Goal: Information Seeking & Learning: Learn about a topic

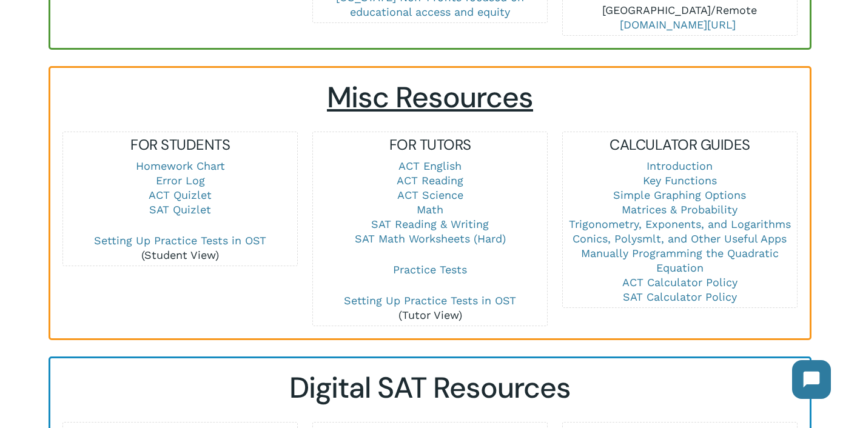
scroll to position [773, 0]
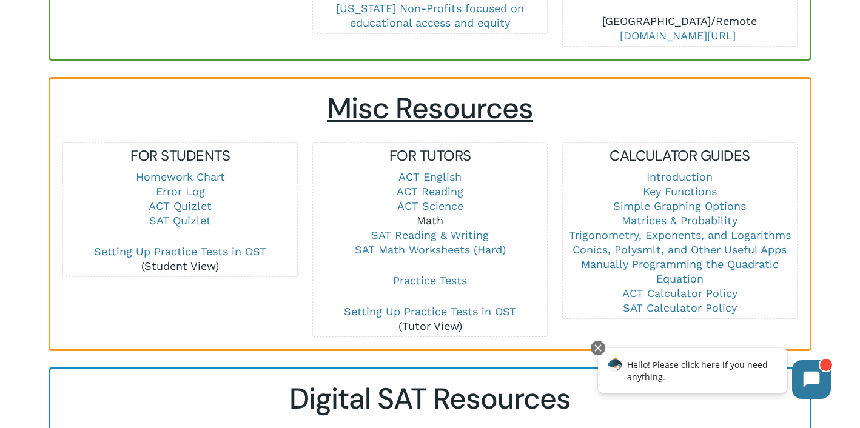
click at [433, 214] on link "Math" at bounding box center [429, 220] width 27 height 13
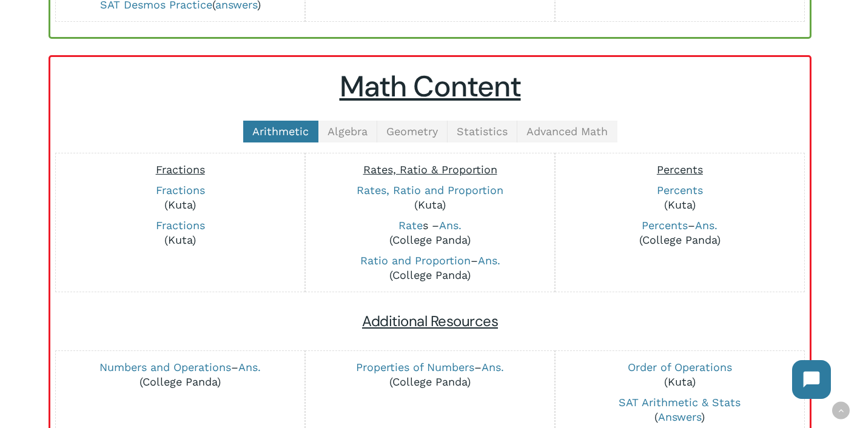
scroll to position [247, 0]
click at [350, 138] on link "Algebra" at bounding box center [347, 131] width 59 height 22
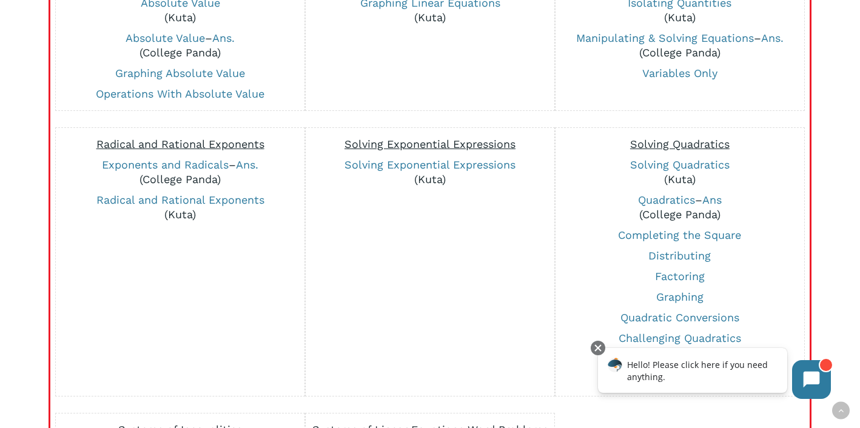
scroll to position [573, 0]
click at [193, 164] on link "Exponents and Radicals" at bounding box center [165, 165] width 127 height 13
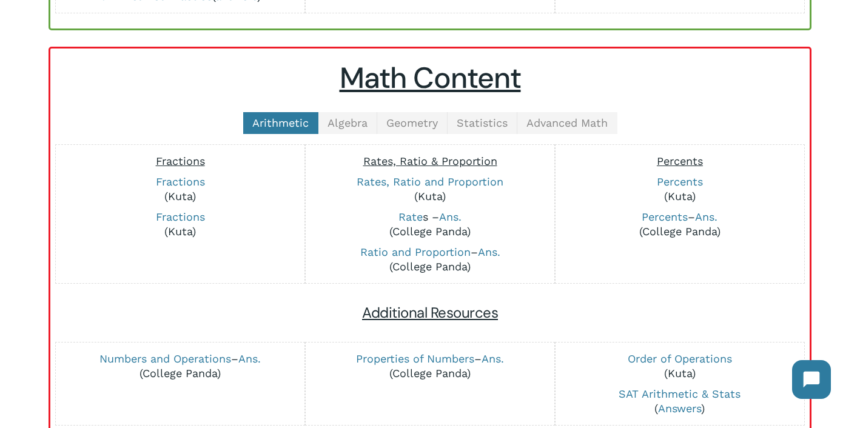
scroll to position [260, 0]
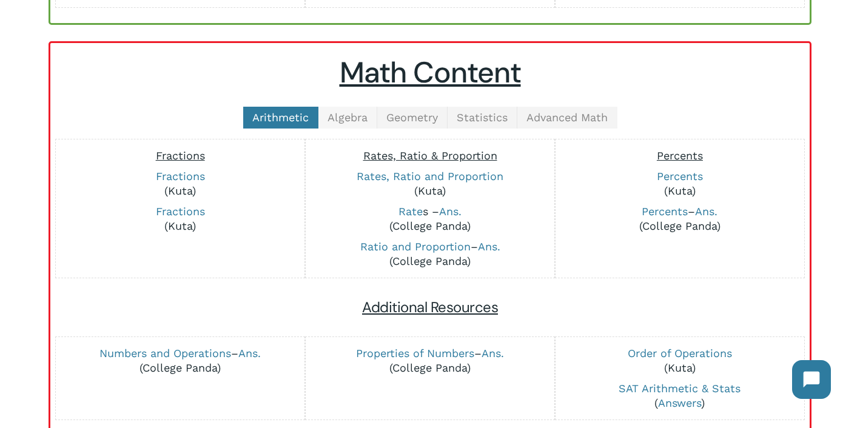
click at [341, 122] on span "Algebra" at bounding box center [347, 117] width 40 height 13
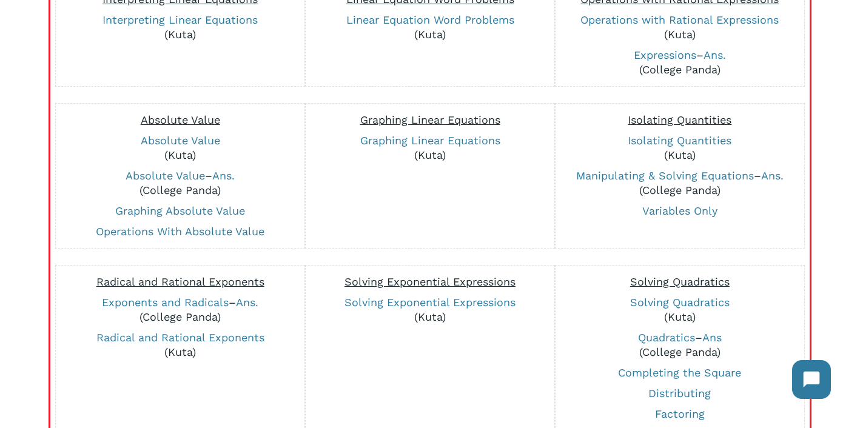
scroll to position [440, 0]
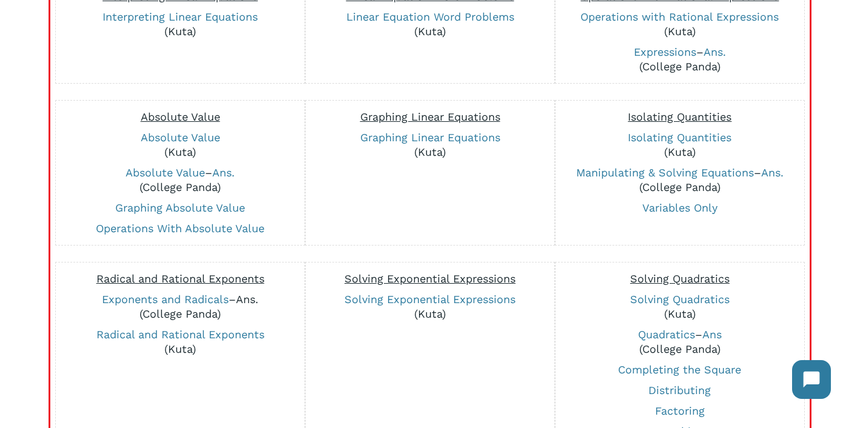
click at [250, 299] on link "Ans." at bounding box center [247, 299] width 22 height 13
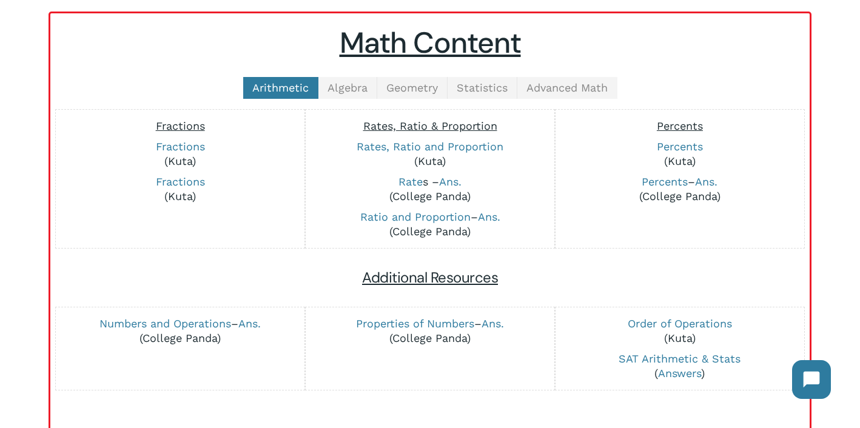
scroll to position [281, 0]
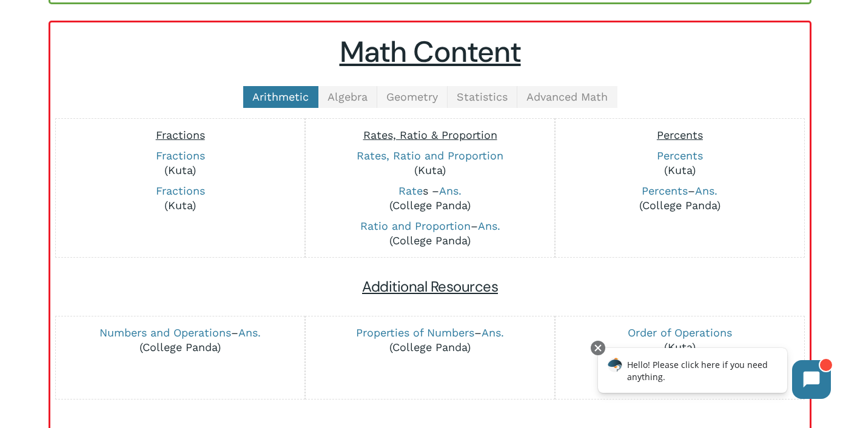
click at [414, 97] on span "Geometry" at bounding box center [412, 96] width 52 height 13
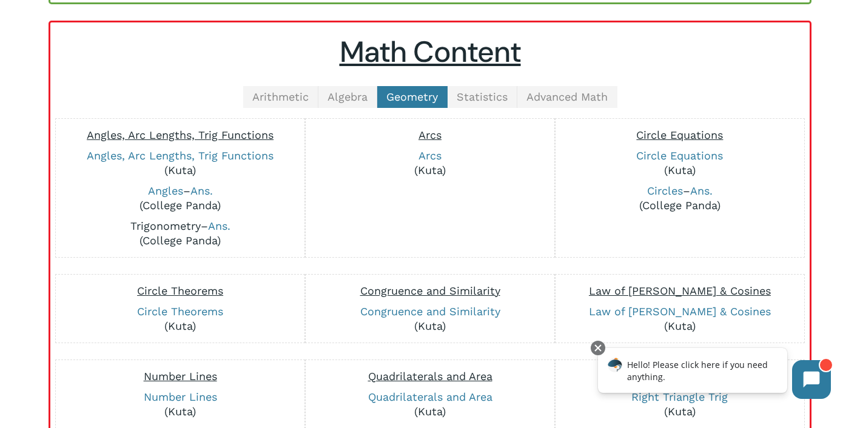
click at [170, 231] on link "Trigonometry" at bounding box center [165, 225] width 70 height 13
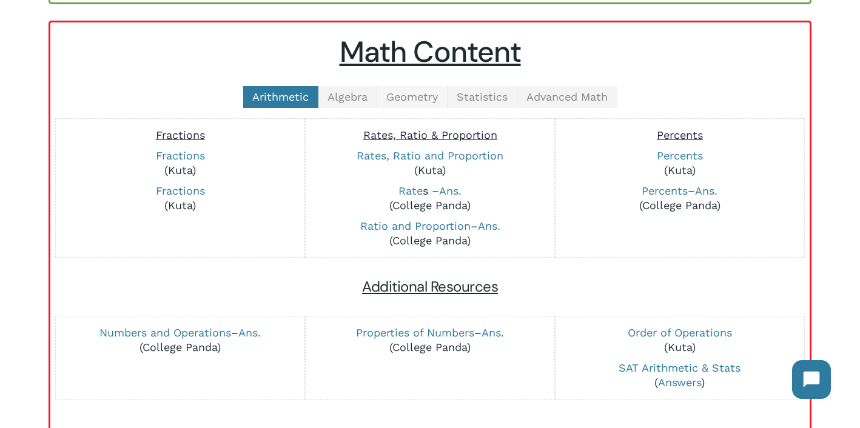
click at [430, 92] on span "Geometry" at bounding box center [412, 96] width 52 height 13
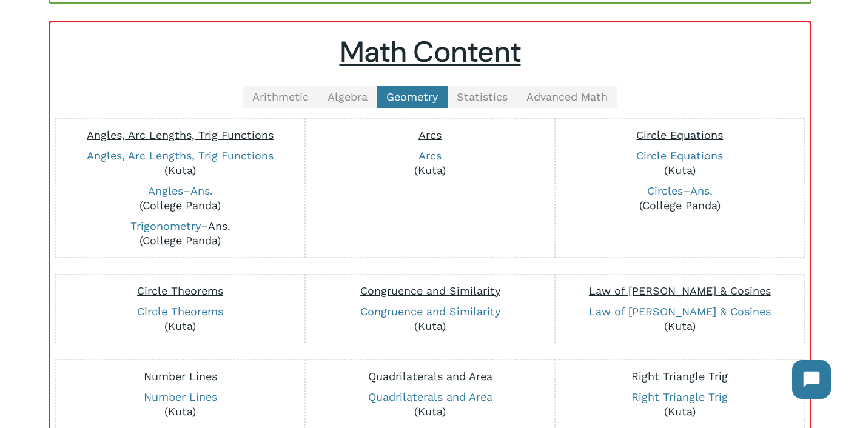
click at [219, 230] on link "Ans." at bounding box center [219, 225] width 22 height 13
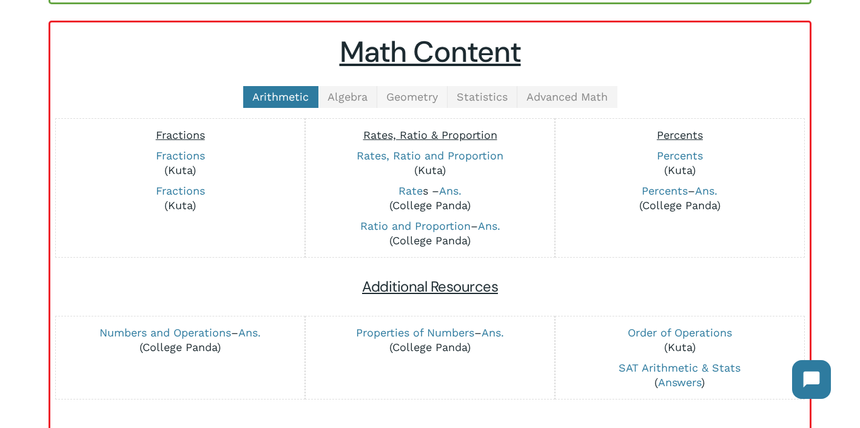
click at [428, 95] on span "Geometry" at bounding box center [412, 96] width 52 height 13
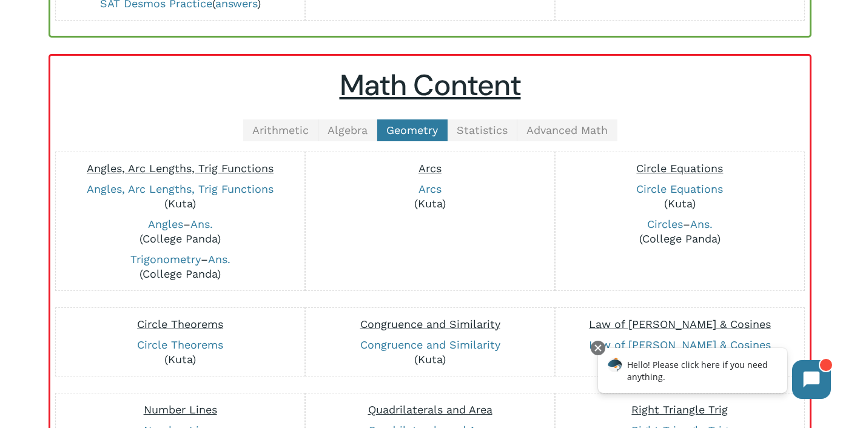
scroll to position [249, 0]
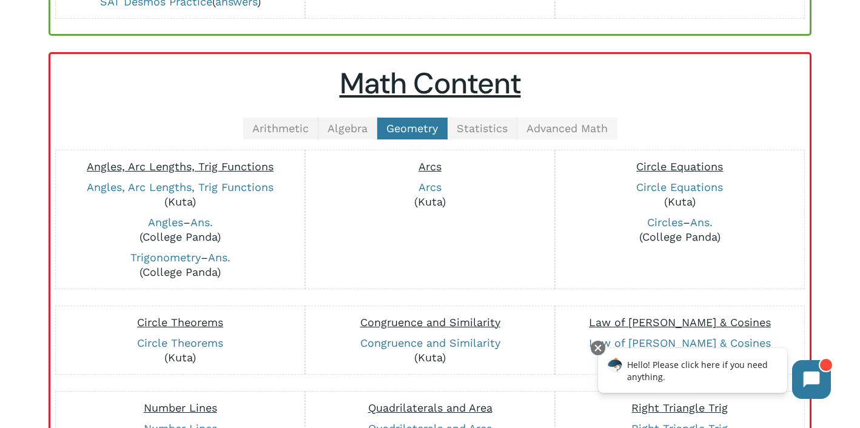
click at [580, 132] on span "Advanced Math" at bounding box center [566, 128] width 81 height 13
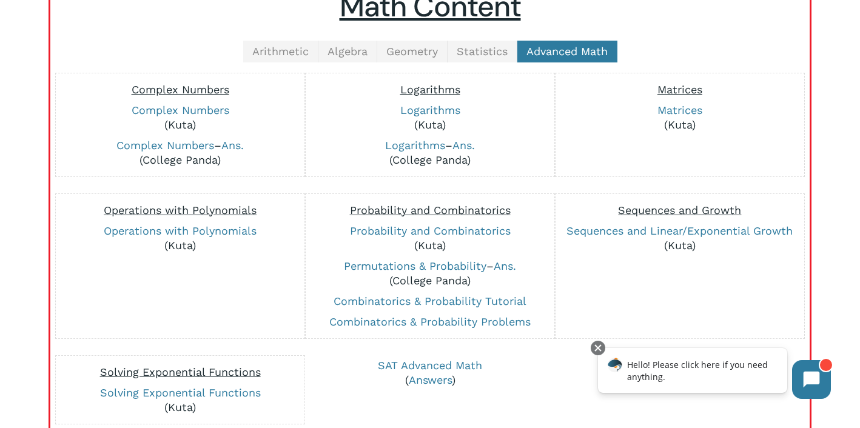
scroll to position [319, 0]
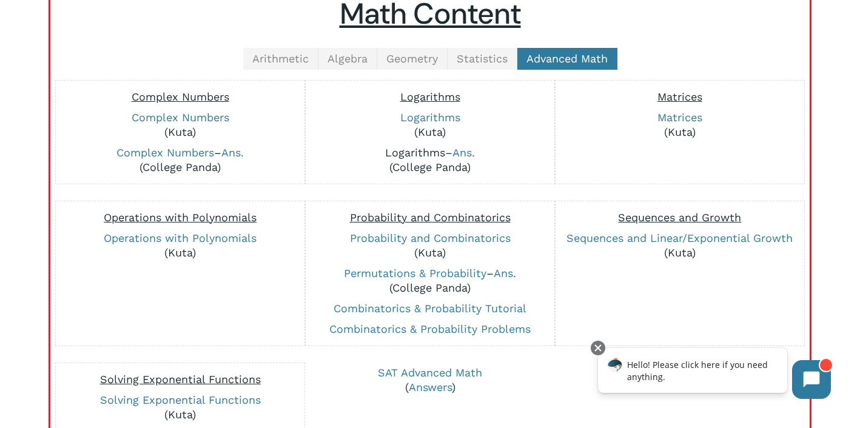
click at [409, 152] on link "Logarithms" at bounding box center [415, 152] width 60 height 13
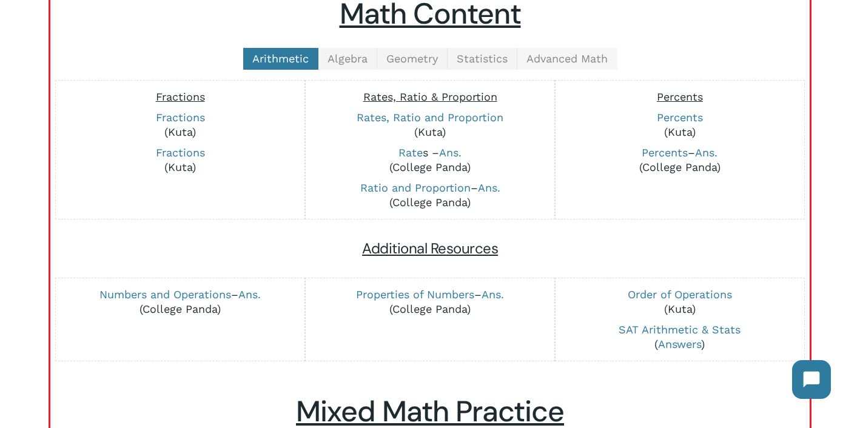
click at [554, 61] on span "Advanced Math" at bounding box center [566, 58] width 81 height 13
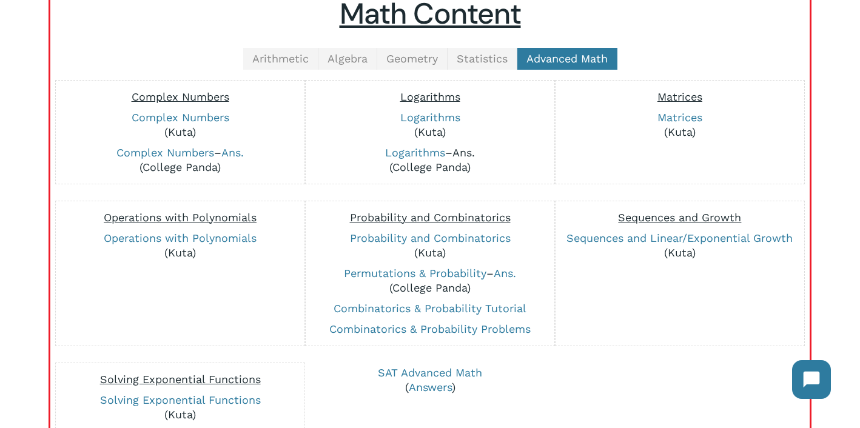
click at [458, 153] on link "Ans." at bounding box center [463, 152] width 22 height 13
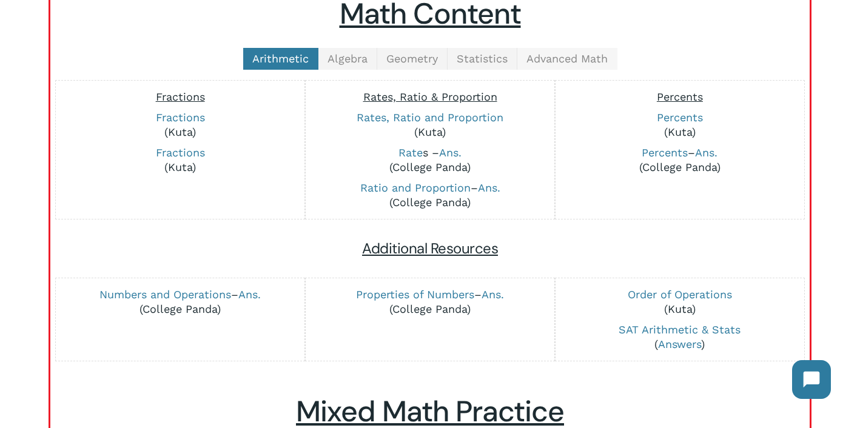
click at [547, 63] on span "Advanced Math" at bounding box center [566, 58] width 81 height 13
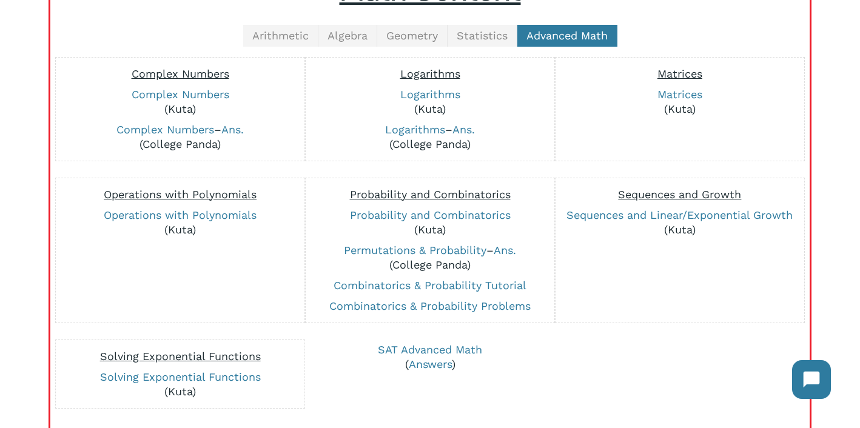
scroll to position [346, 0]
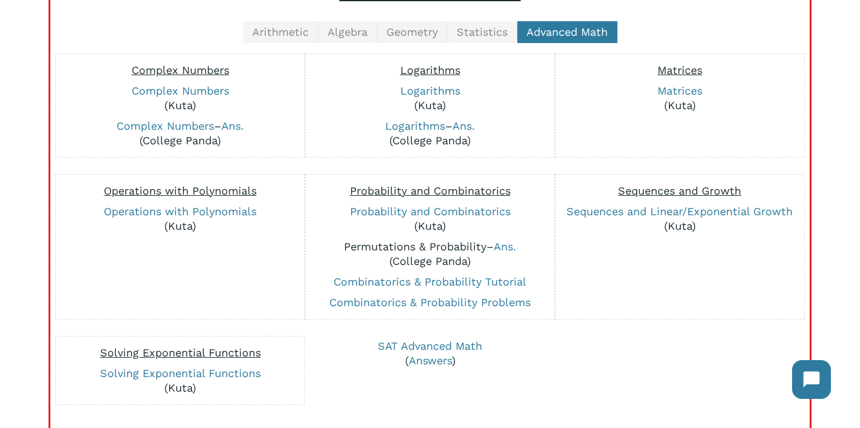
click at [446, 247] on link "Permutations & Probability" at bounding box center [415, 246] width 142 height 13
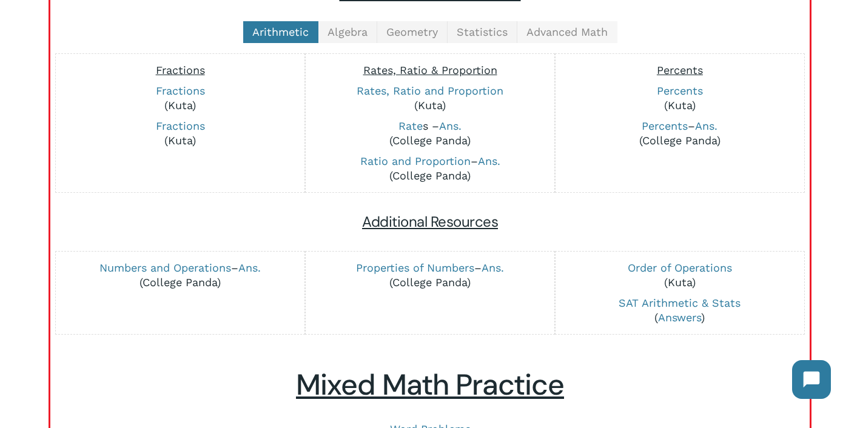
click at [545, 33] on span "Advanced Math" at bounding box center [566, 31] width 81 height 13
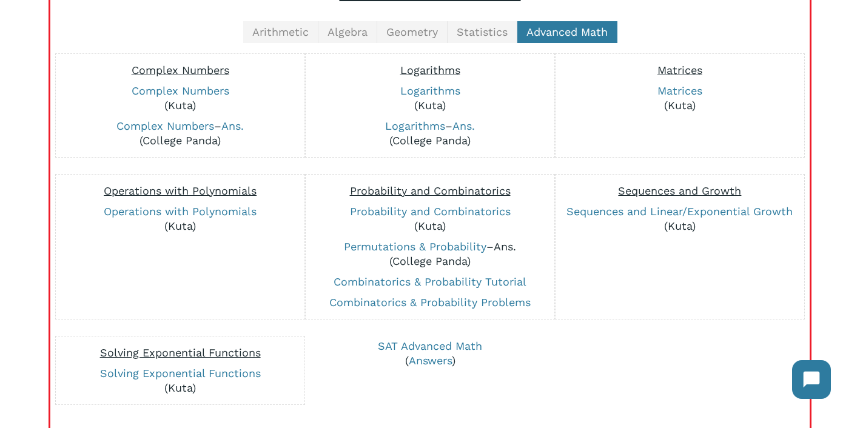
click at [502, 245] on link "Ans." at bounding box center [504, 246] width 22 height 13
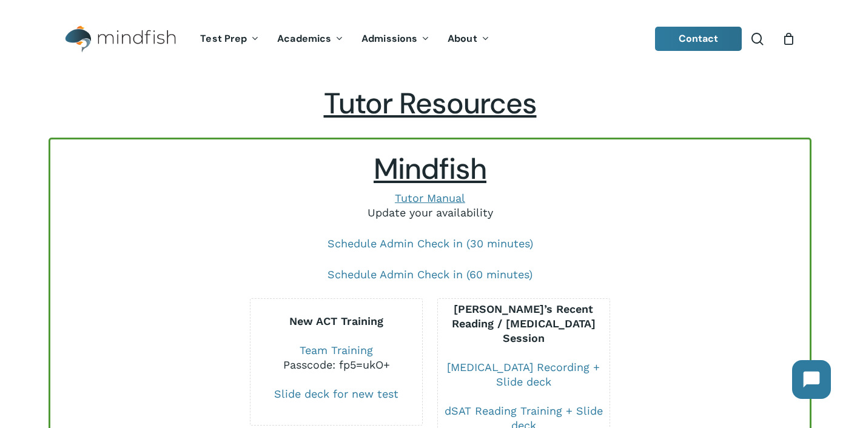
click at [382, 210] on link "Update your availability" at bounding box center [429, 212] width 125 height 13
